Goal: Information Seeking & Learning: Learn about a topic

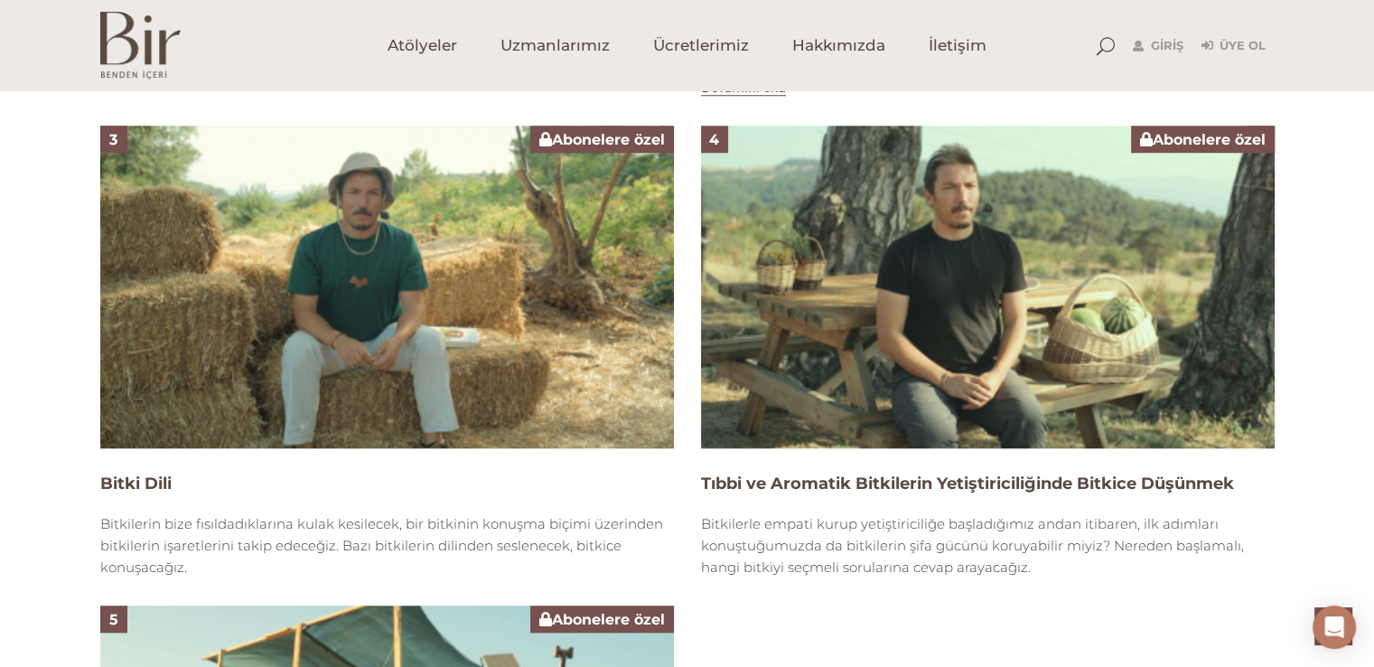
scroll to position [1536, 0]
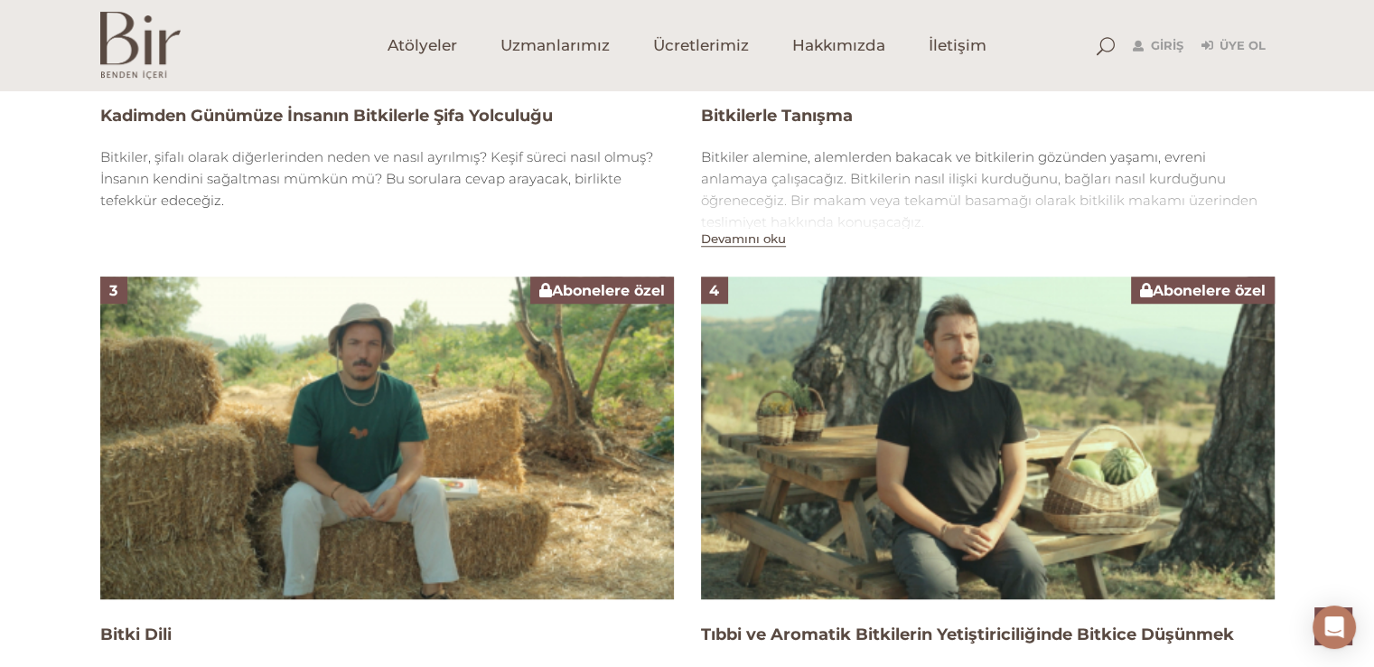
click at [936, 410] on img at bounding box center [988, 437] width 574 height 323
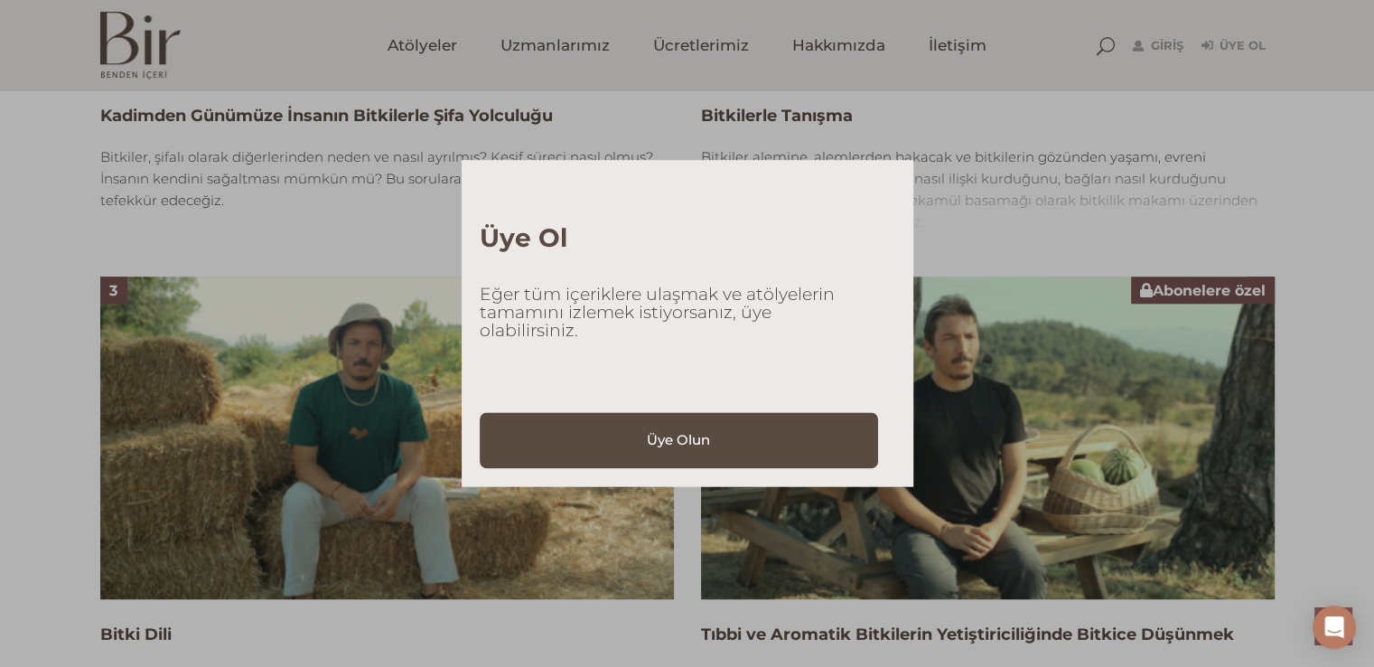
click at [670, 406] on div "Üye Ol Eğer tüm içeriklere ulaşmak ve atölyelerin tamamını izlemek istiyorsanız…" at bounding box center [688, 323] width 452 height 326
click at [674, 416] on link "Üye Olun" at bounding box center [679, 440] width 399 height 56
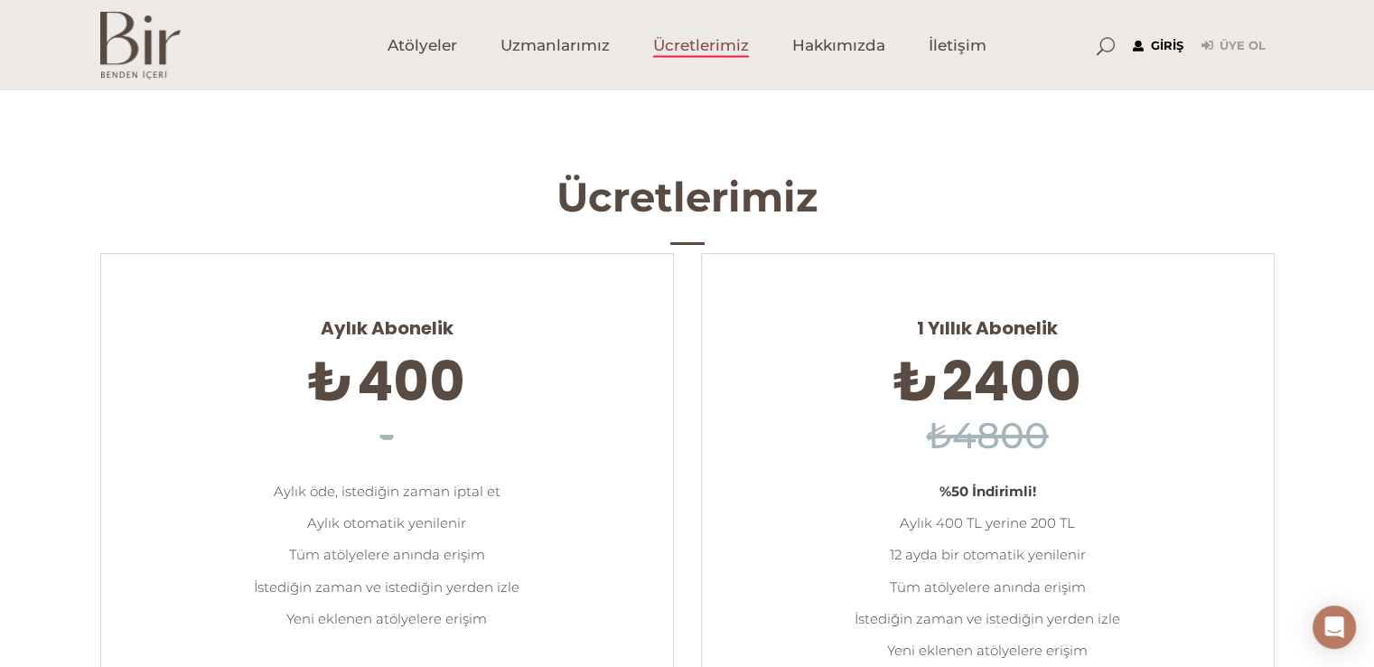
type input "[EMAIL_ADDRESS][DOMAIN_NAME]"
click at [1166, 44] on link "Giriş" at bounding box center [1158, 46] width 51 height 22
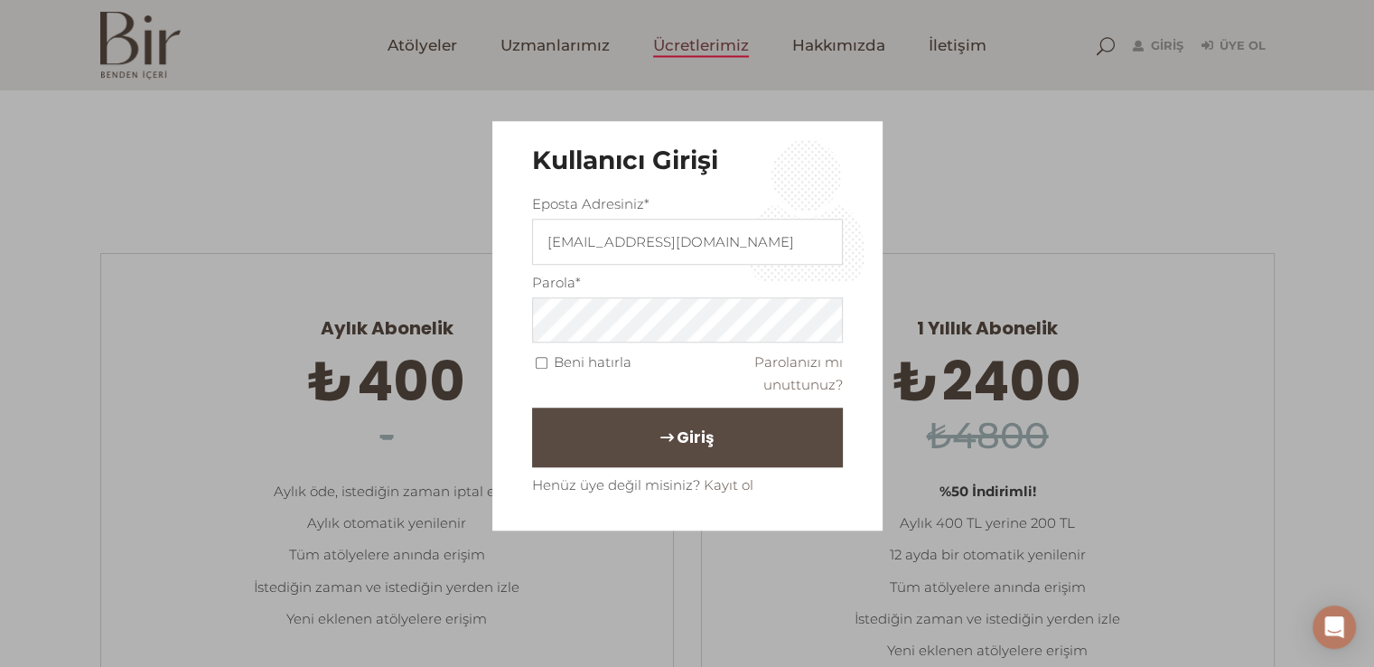
click at [677, 438] on span "Giriş" at bounding box center [695, 438] width 37 height 31
click at [661, 440] on button "Giriş" at bounding box center [687, 438] width 311 height 60
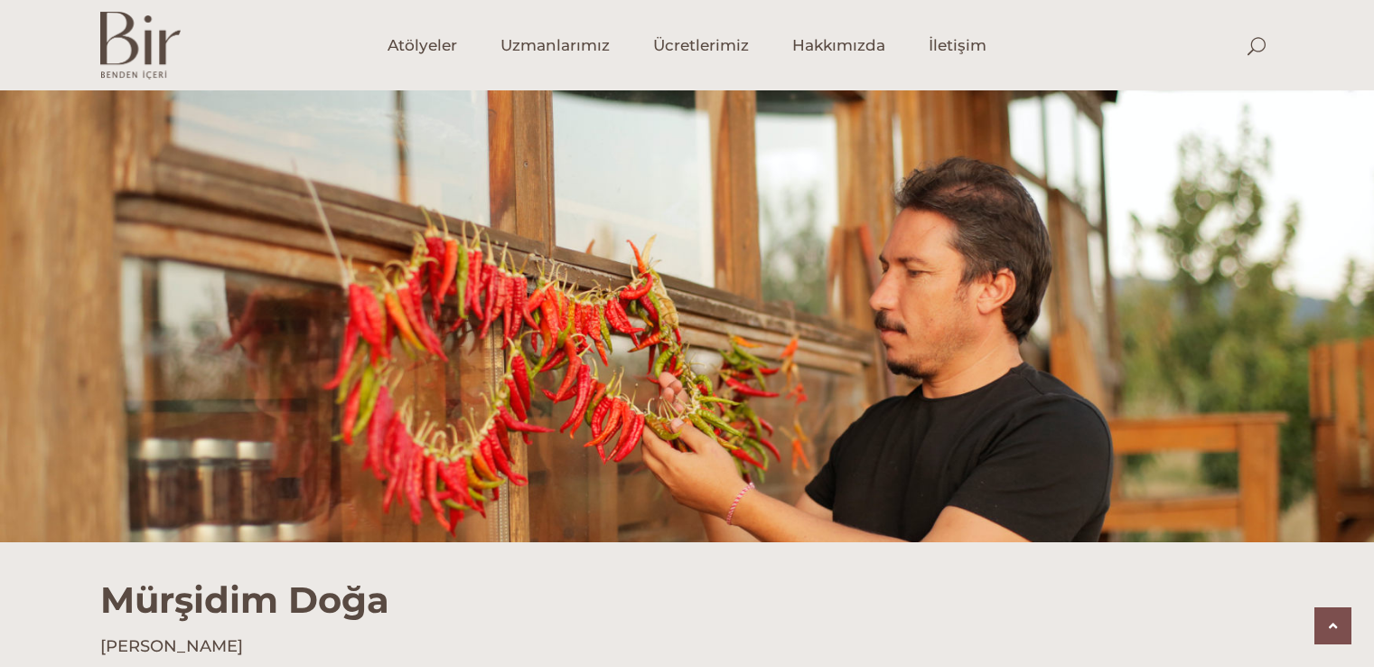
scroll to position [1785, 0]
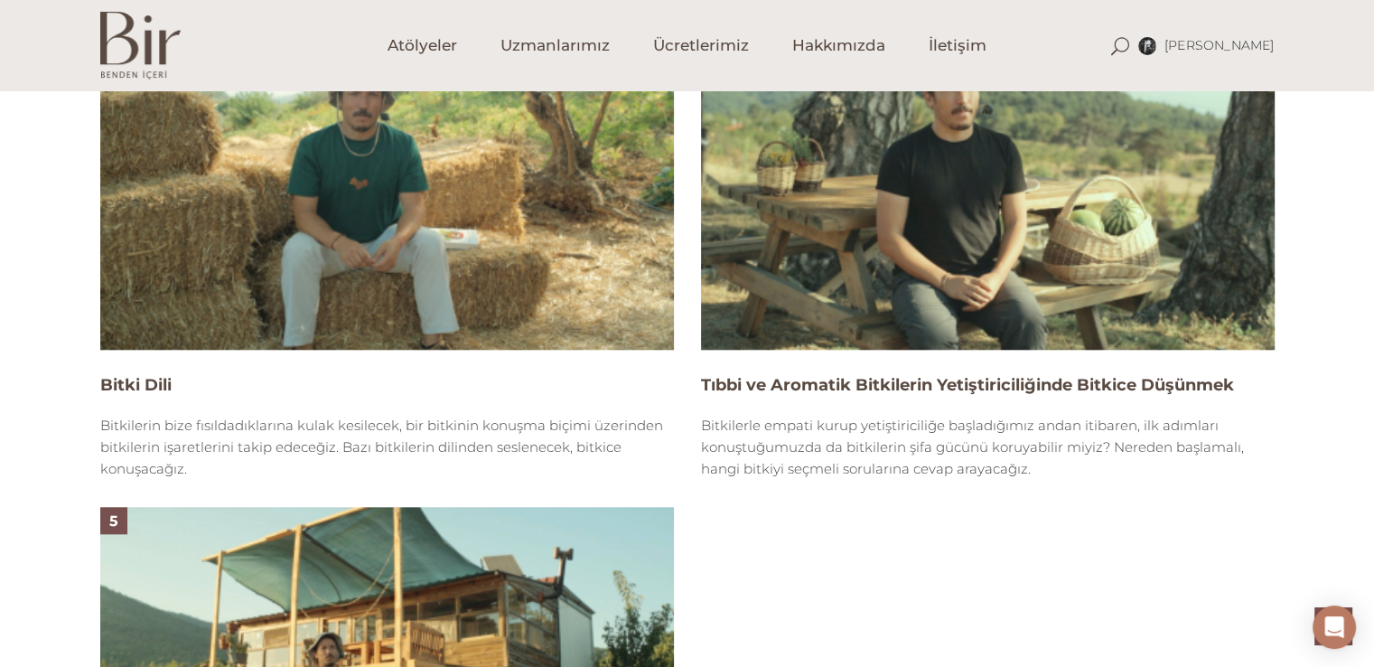
click at [1031, 191] on img at bounding box center [988, 188] width 574 height 323
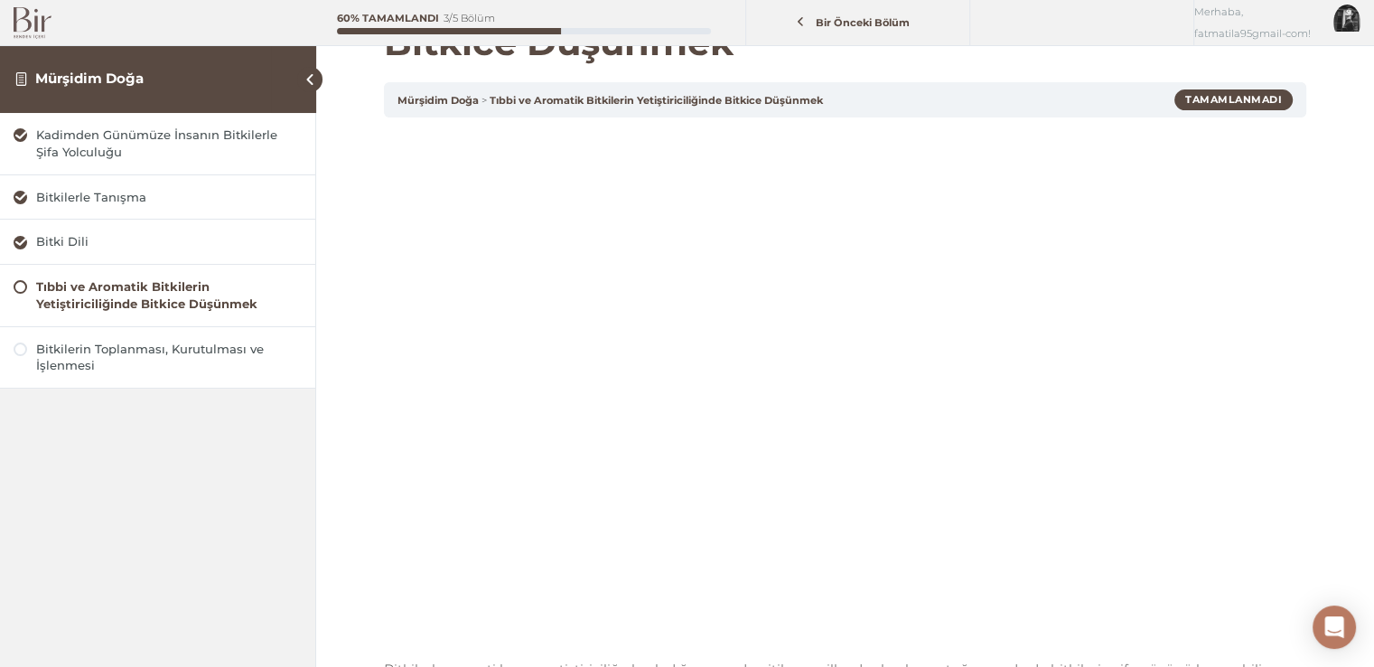
scroll to position [181, 0]
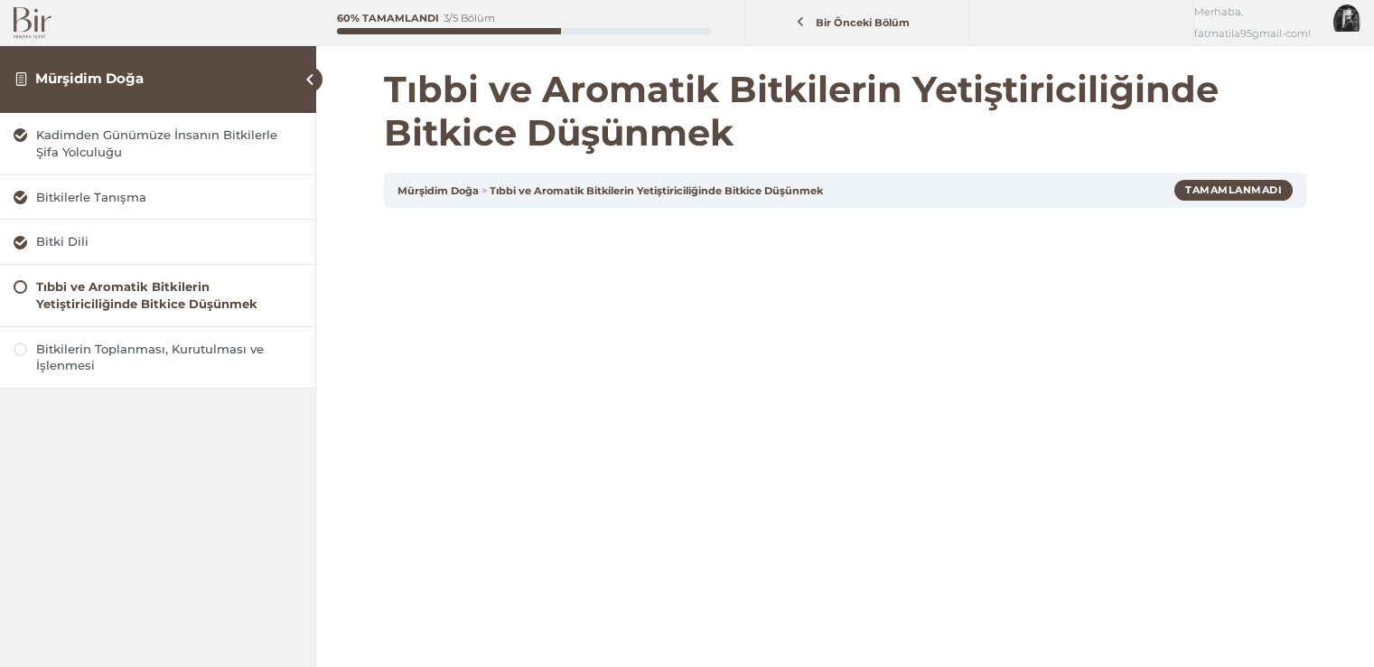
scroll to position [181, 0]
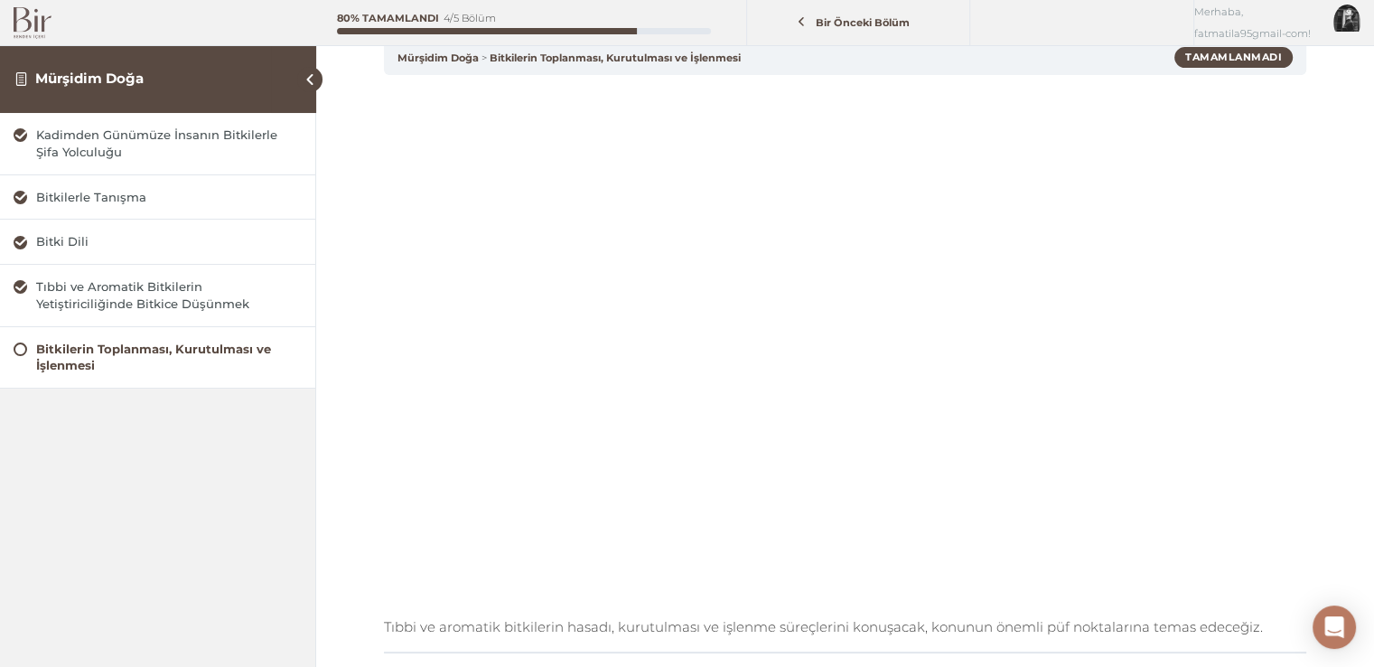
scroll to position [271, 0]
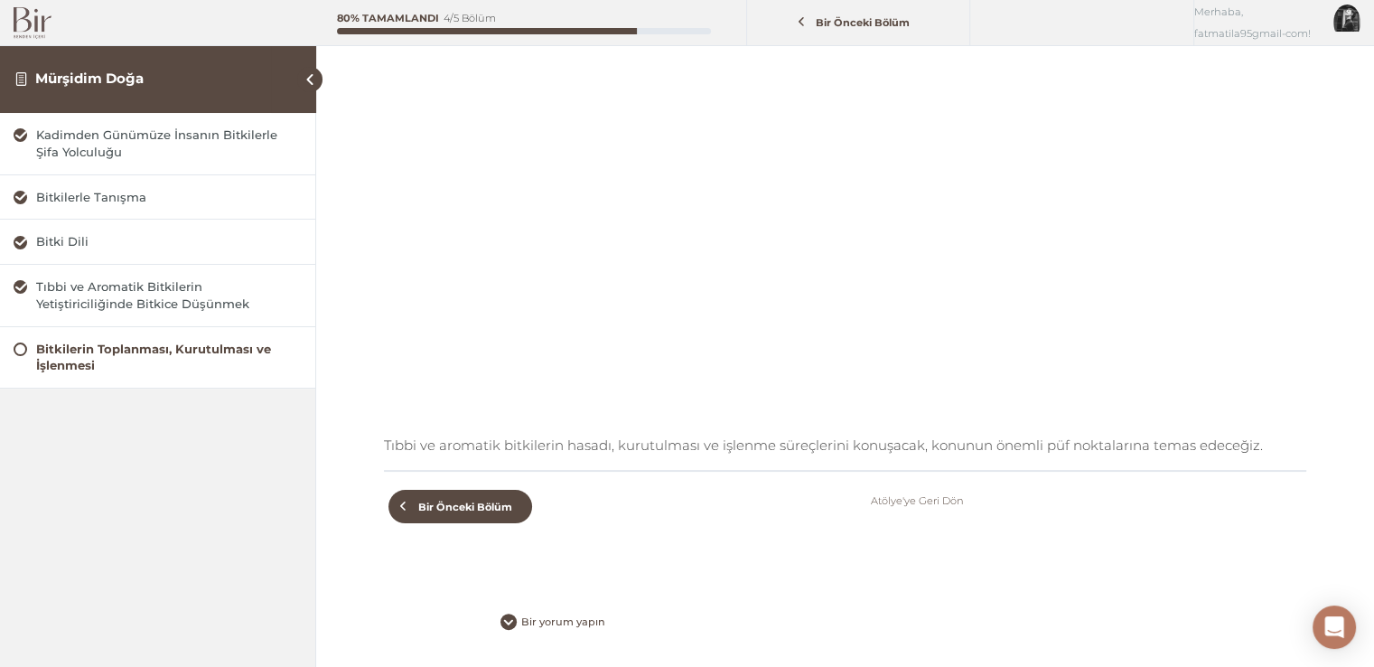
click at [235, 344] on div "Bitkilerin Toplanması, Kurutulması ve İşlenmesi" at bounding box center [169, 358] width 266 height 34
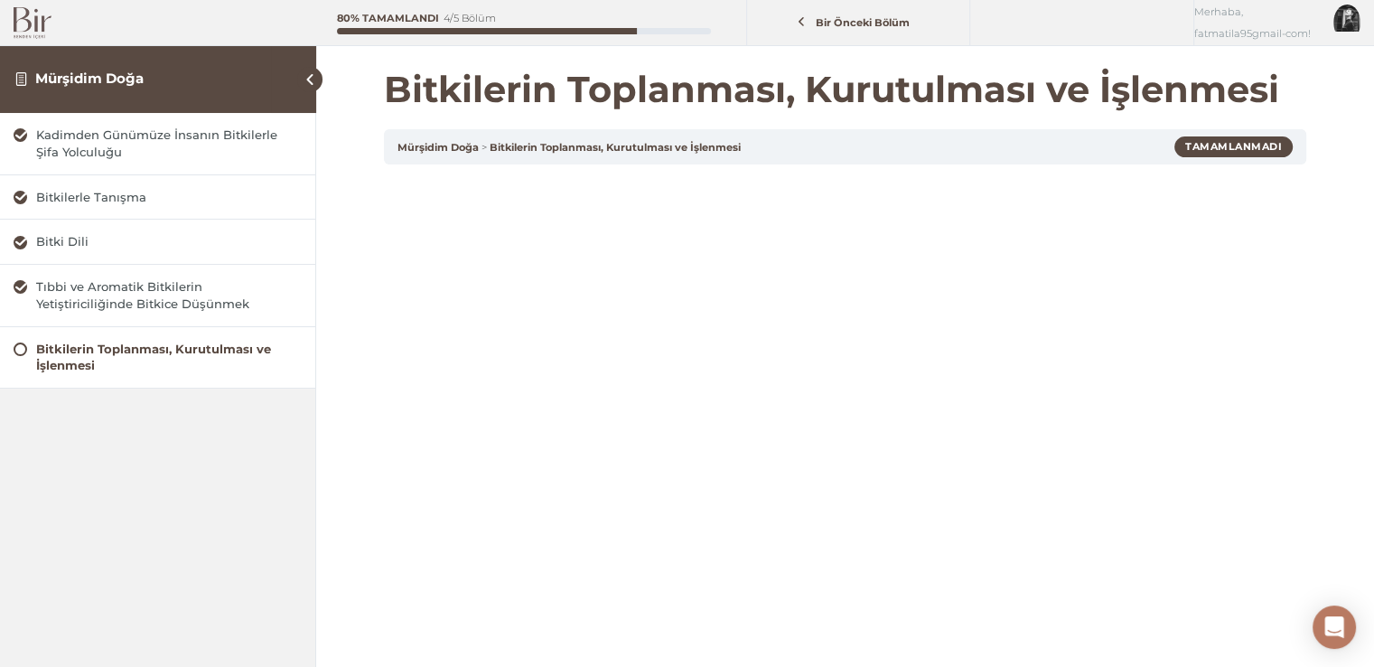
click at [17, 20] on img at bounding box center [33, 23] width 38 height 32
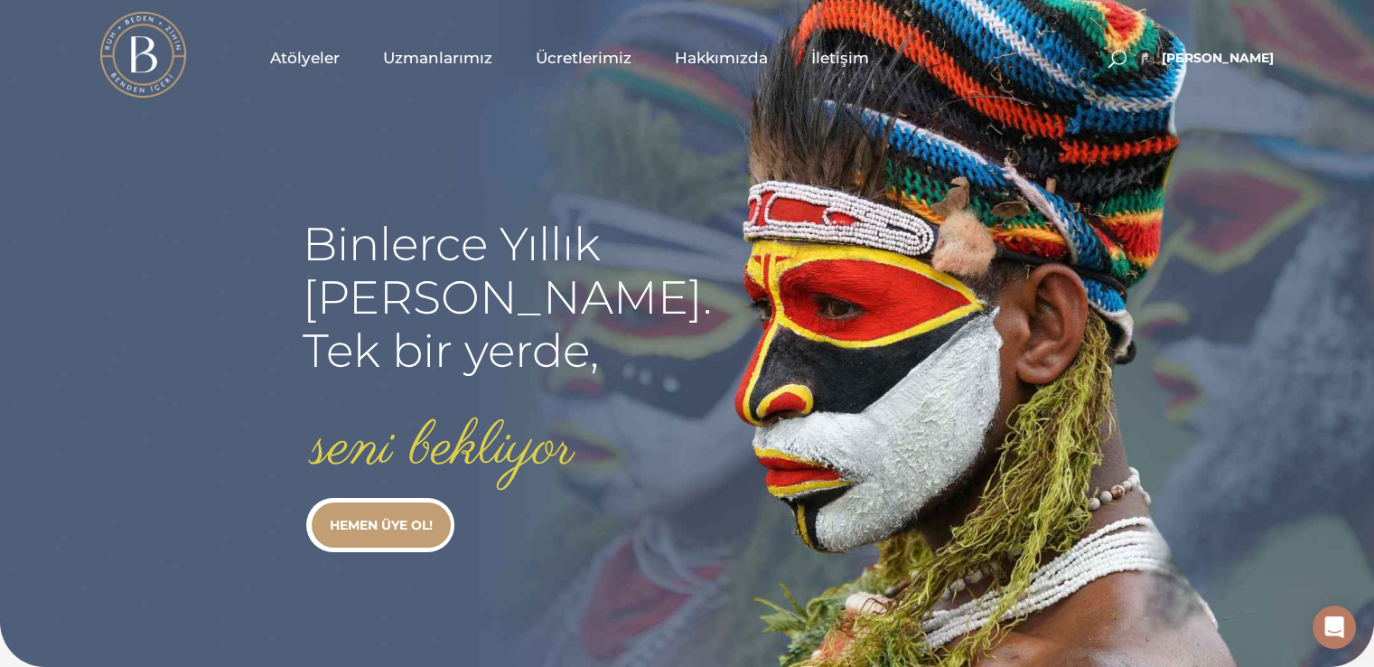
click at [313, 62] on span "Atölyeler" at bounding box center [305, 58] width 70 height 21
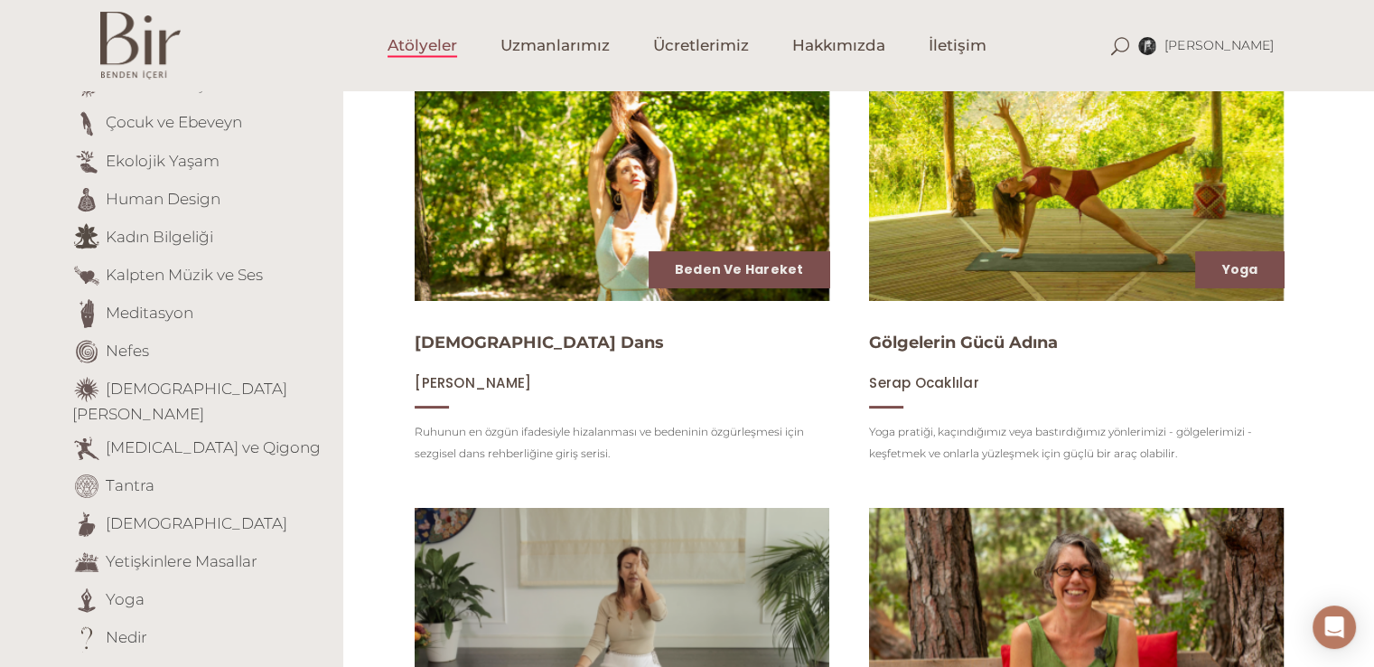
scroll to position [361, 0]
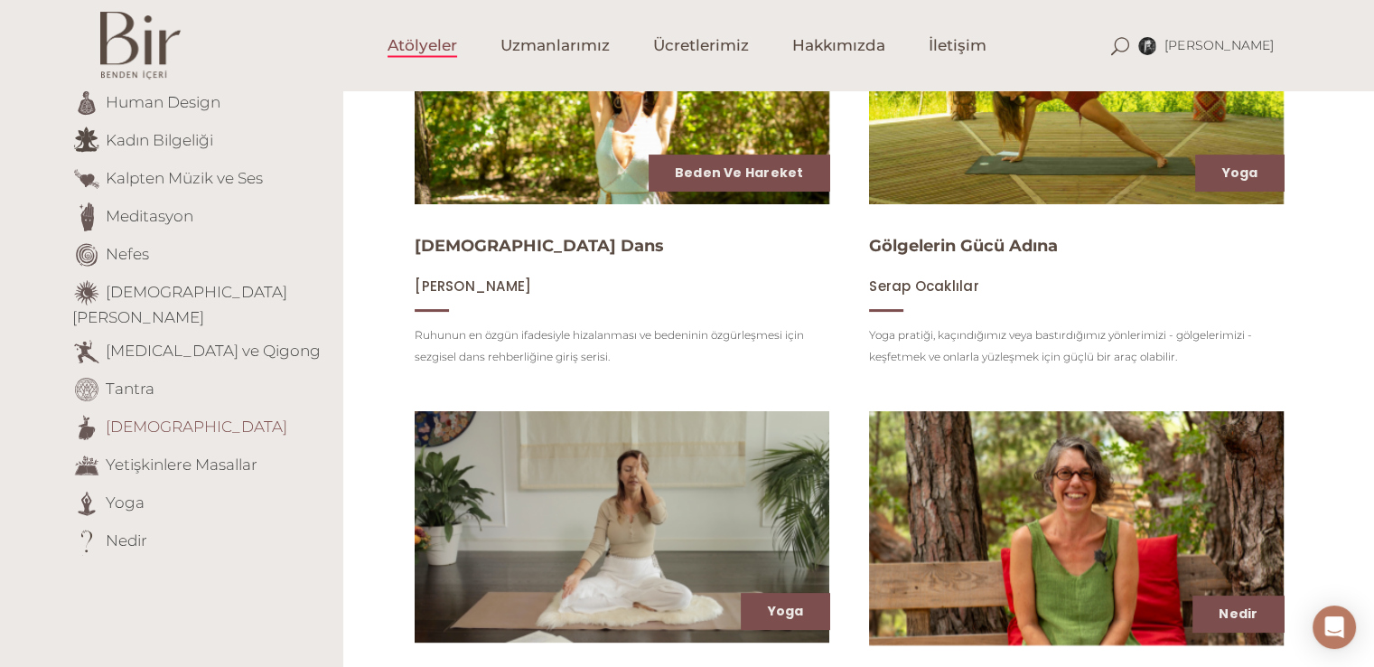
click at [148, 417] on link "[DEMOGRAPHIC_DATA]" at bounding box center [197, 426] width 182 height 18
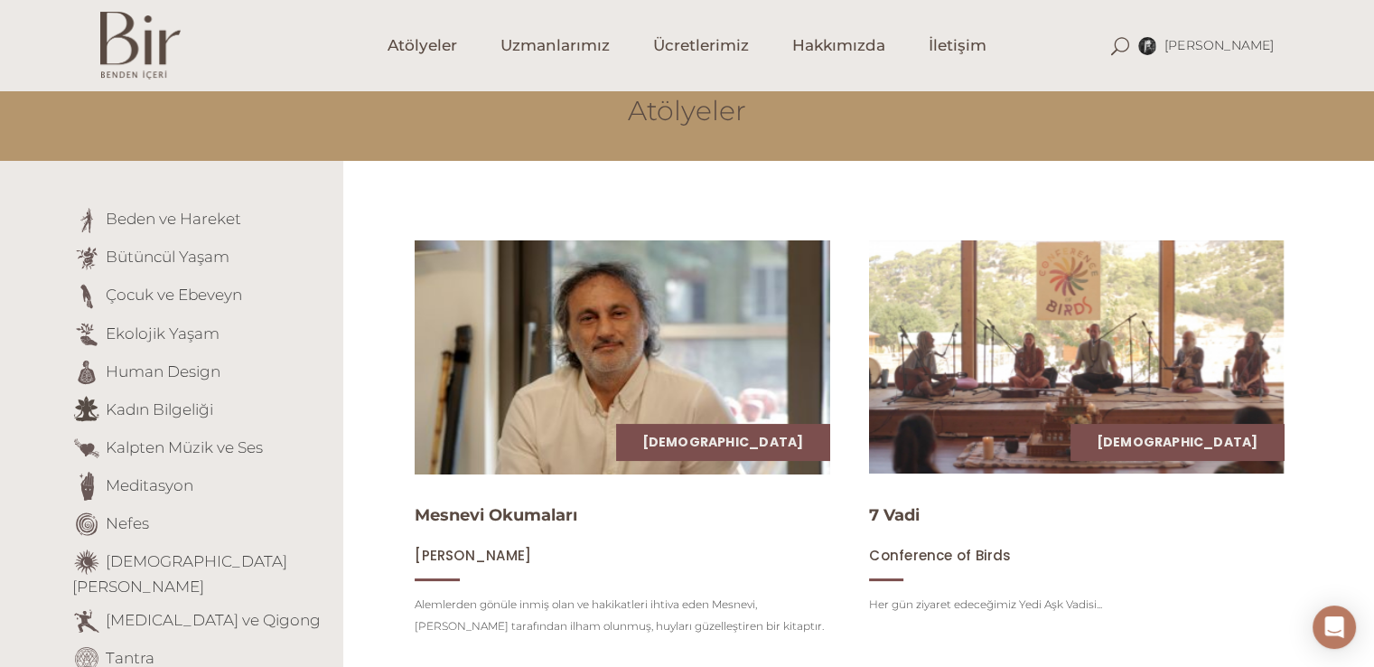
scroll to position [90, 0]
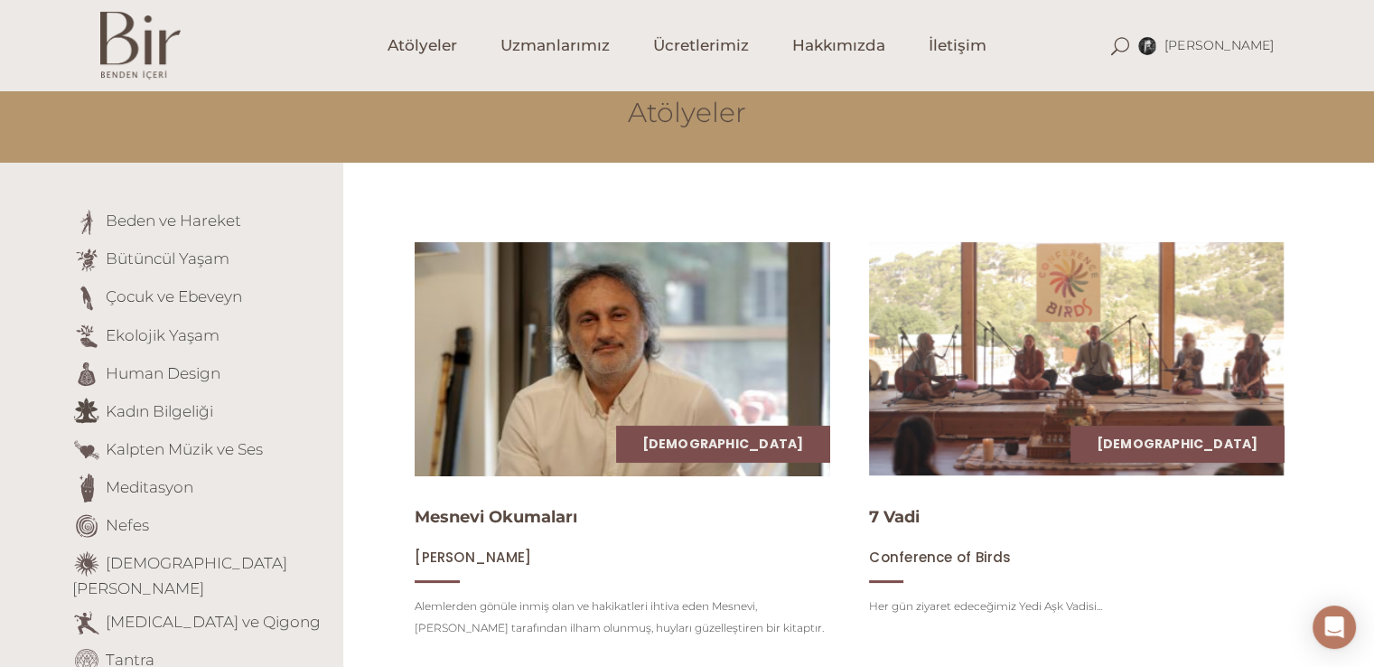
click at [512, 384] on img at bounding box center [621, 359] width 427 height 240
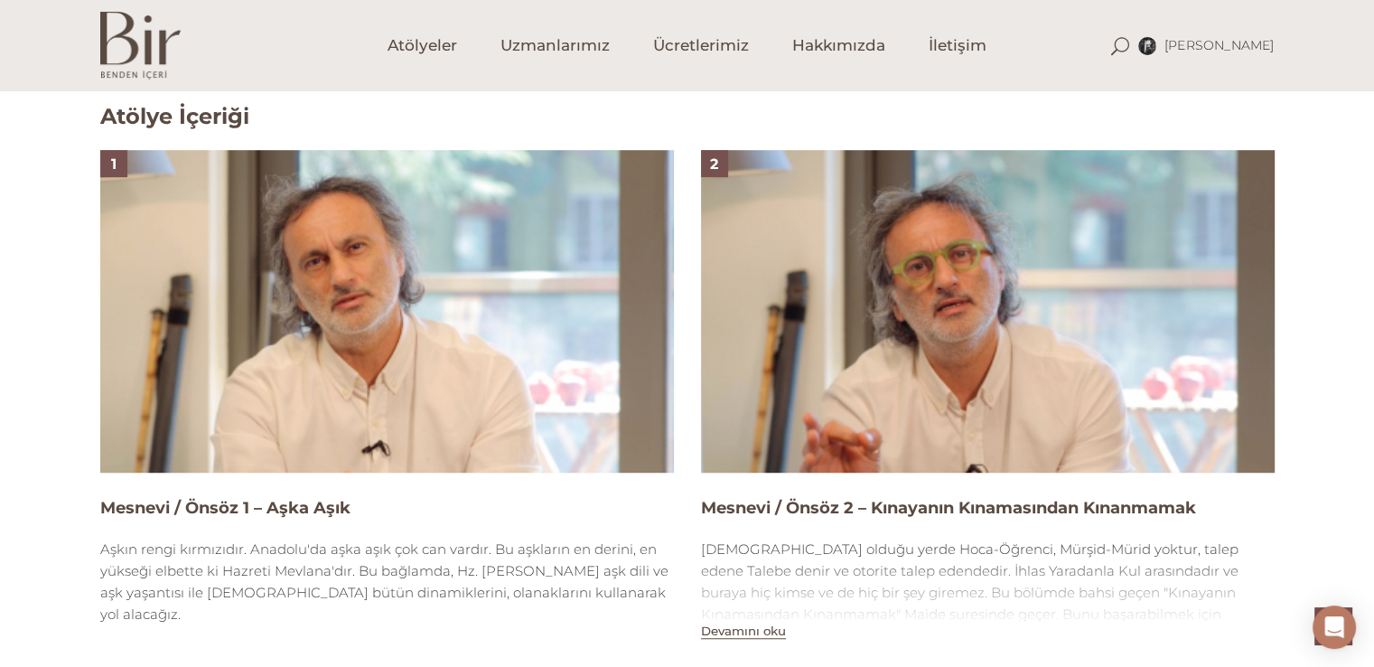
scroll to position [1141, 0]
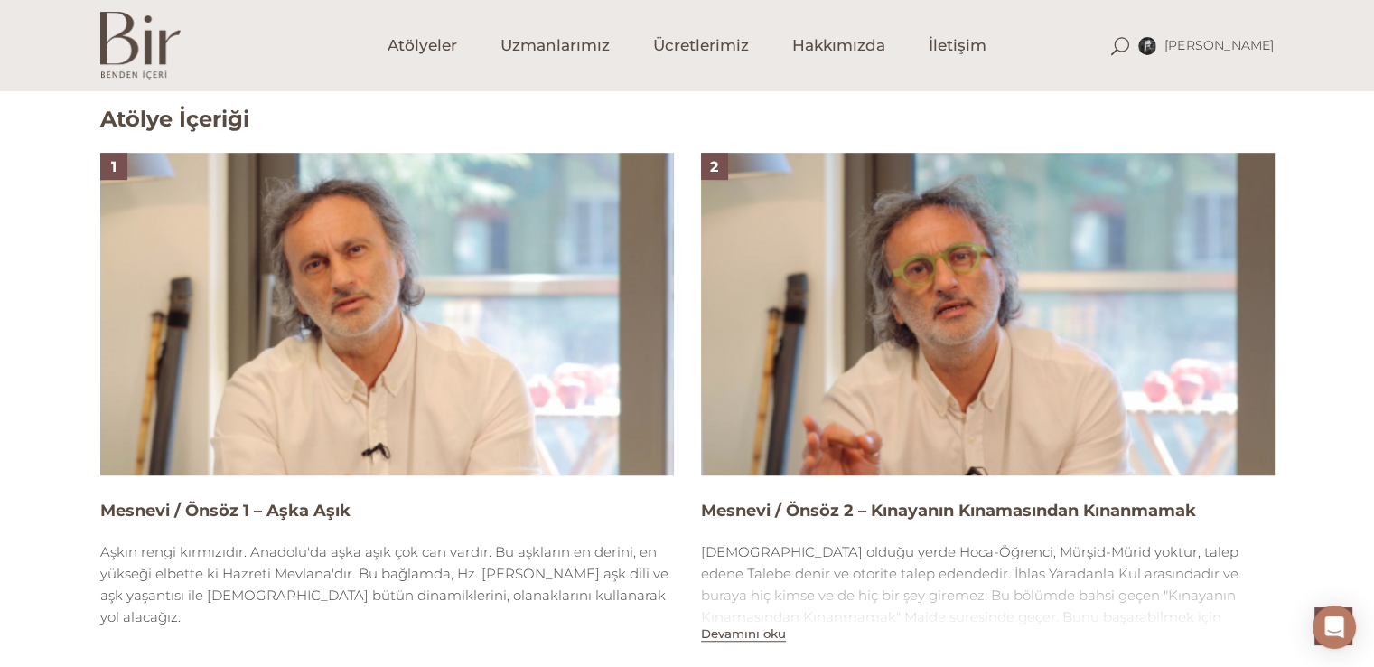
click at [343, 321] on img at bounding box center [387, 314] width 574 height 323
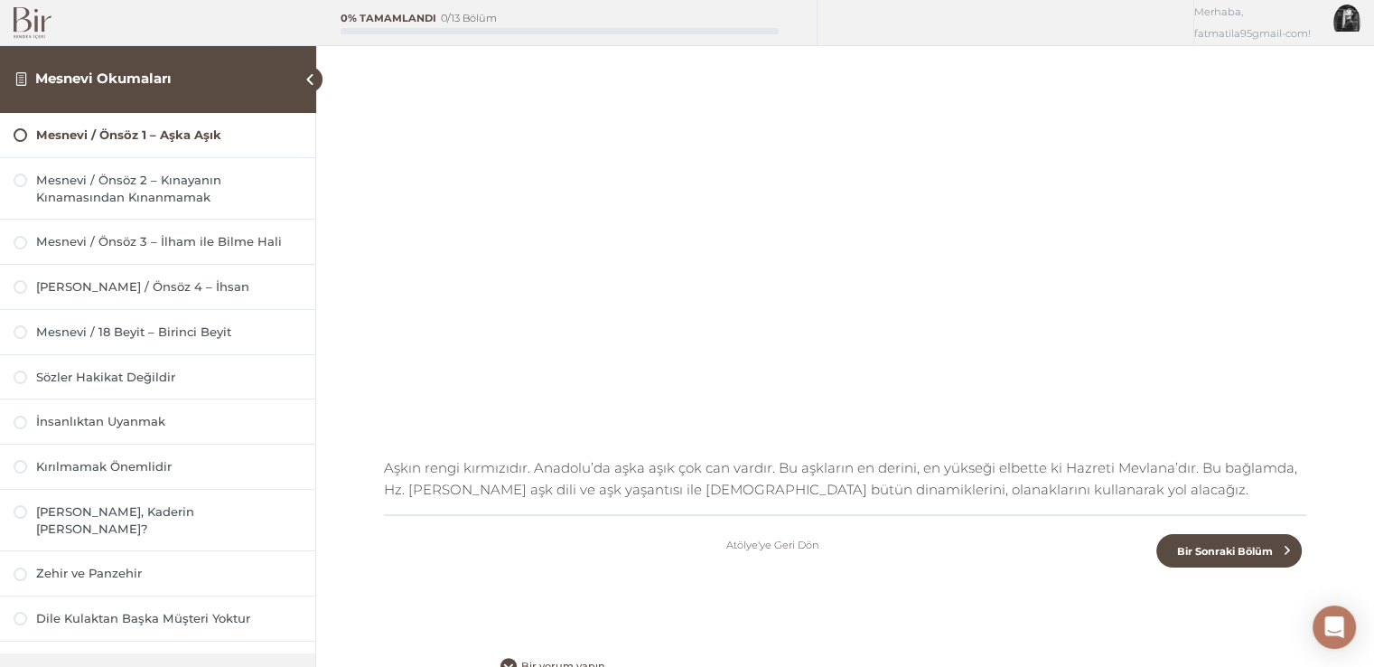
scroll to position [260, 0]
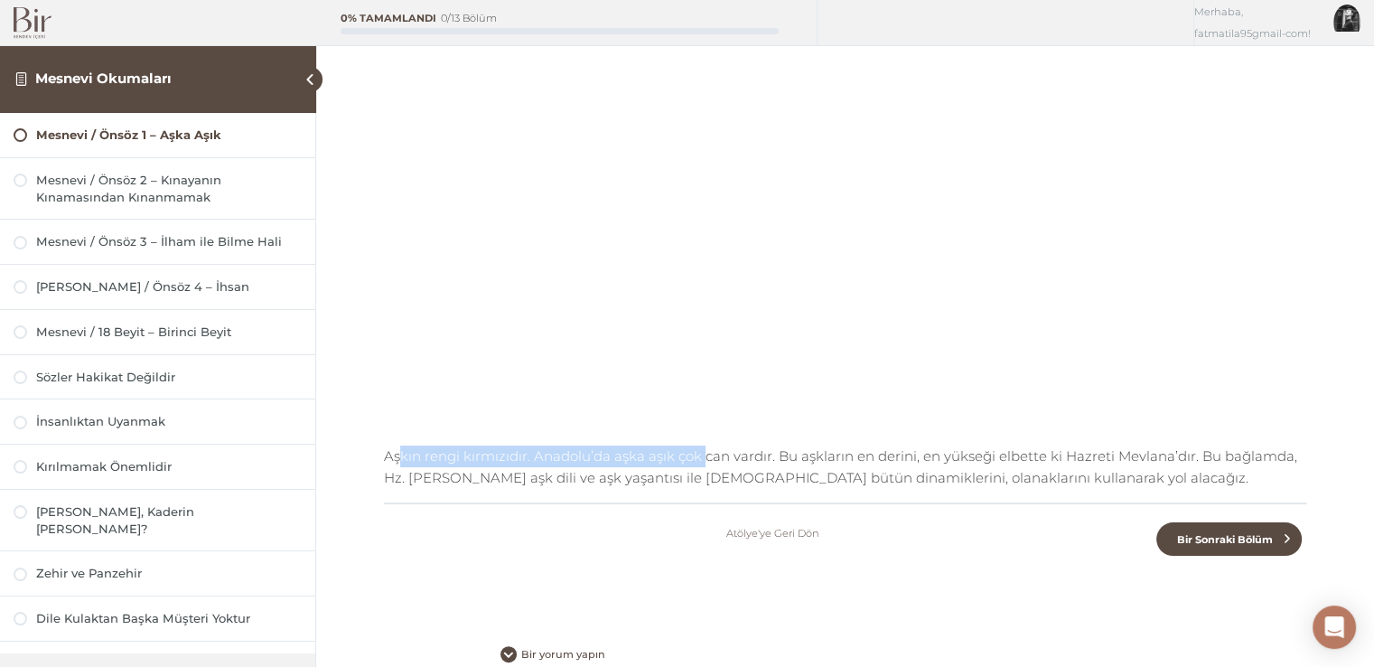
drag, startPoint x: 400, startPoint y: 461, endPoint x: 700, endPoint y: 460, distance: 300.0
click at [700, 460] on p "Aşkın rengi kırmızıdır. Anadolu’da aşka aşık çok can vardır. Bu aşkların en der…" at bounding box center [845, 466] width 923 height 43
click at [698, 467] on p "Aşkın rengi kırmızıdır. Anadolu’da aşka aşık çok can vardır. Bu aşkların en der…" at bounding box center [845, 466] width 923 height 43
